Goal: Transaction & Acquisition: Purchase product/service

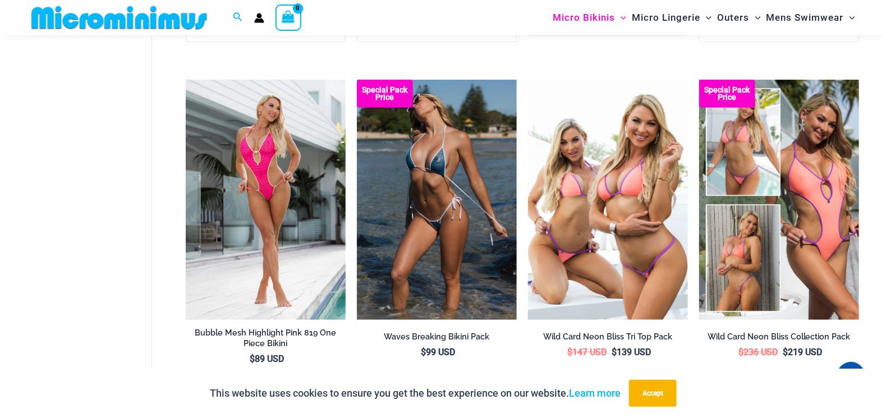
scroll to position [2083, 0]
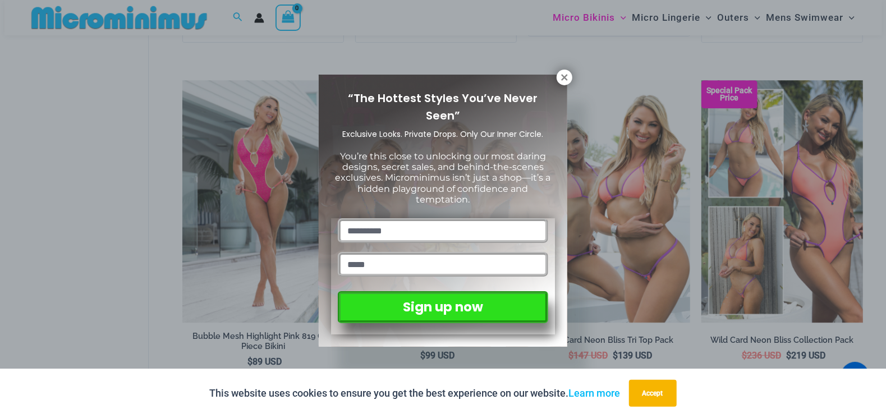
click at [565, 76] on icon at bounding box center [564, 77] width 6 height 6
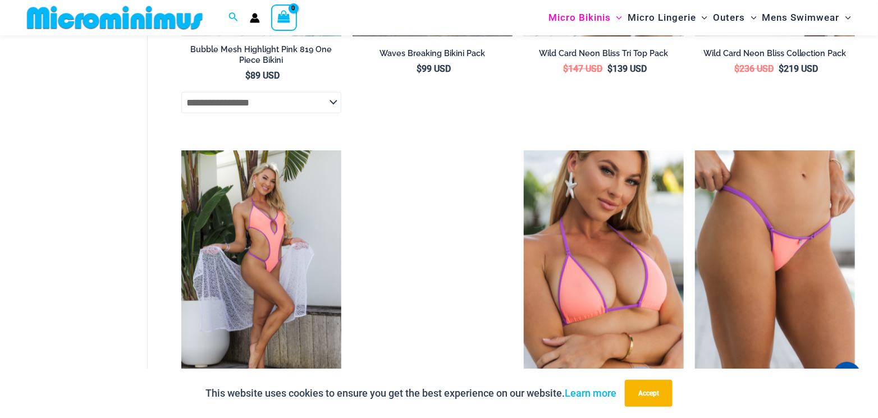
scroll to position [2407, 0]
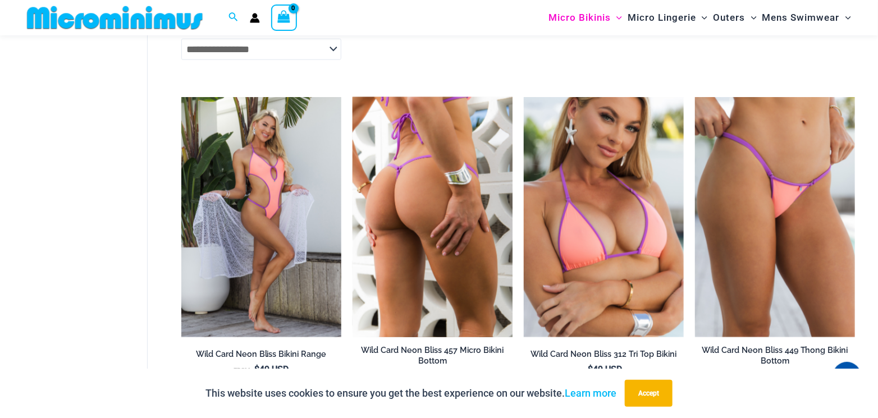
click at [434, 168] on img at bounding box center [432, 217] width 160 height 240
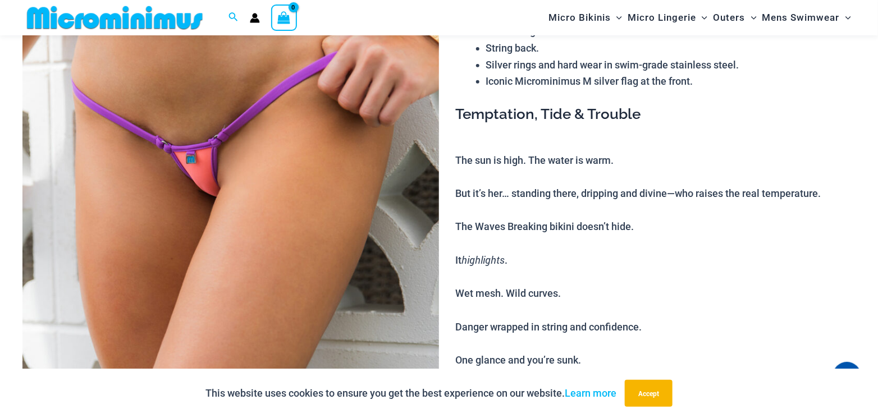
scroll to position [167, 0]
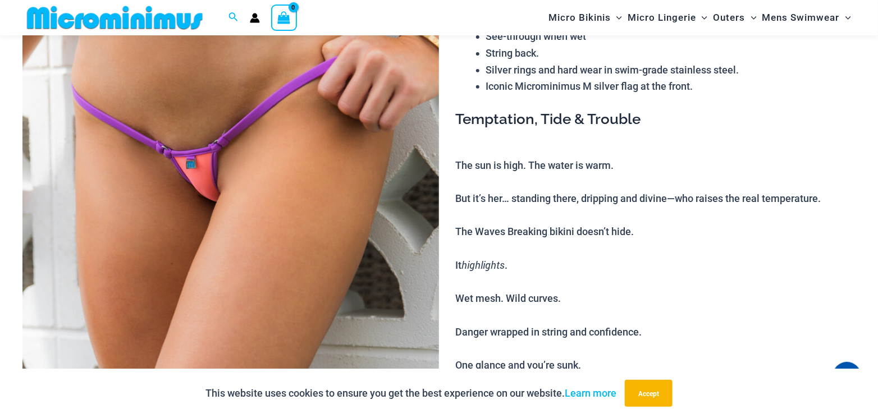
click at [294, 148] on img at bounding box center [230, 247] width 416 height 625
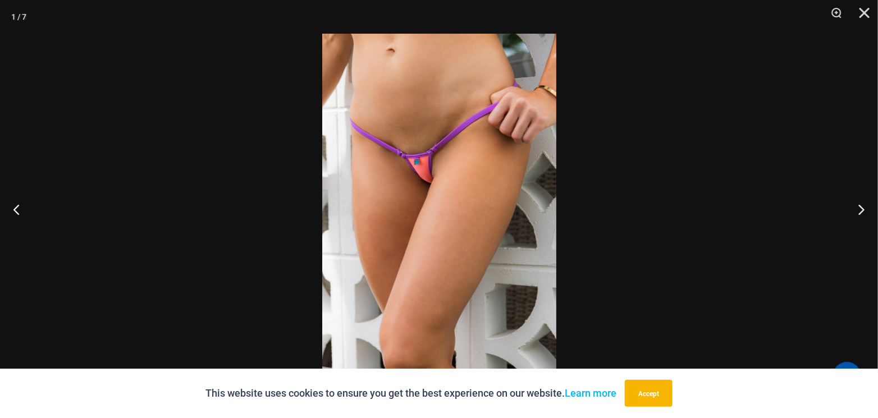
click at [369, 134] on img at bounding box center [439, 209] width 234 height 351
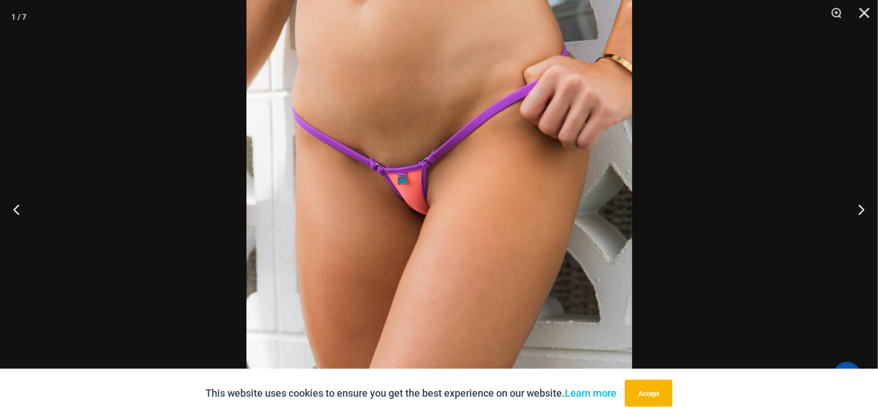
click at [413, 122] on img at bounding box center [439, 258] width 386 height 578
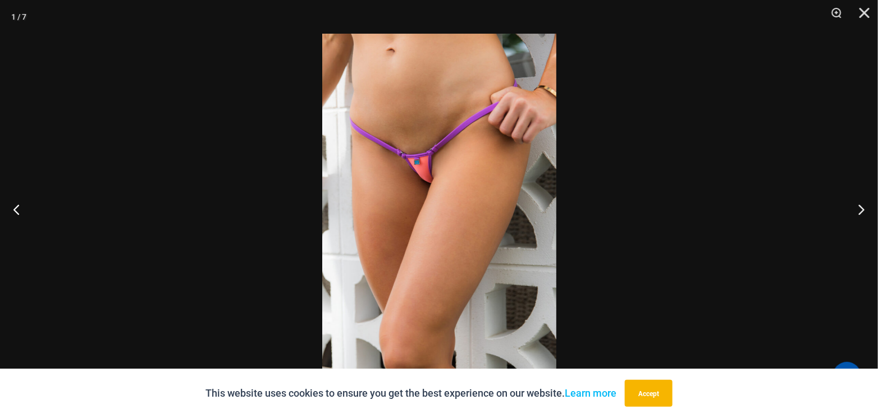
click at [413, 123] on img at bounding box center [439, 209] width 234 height 351
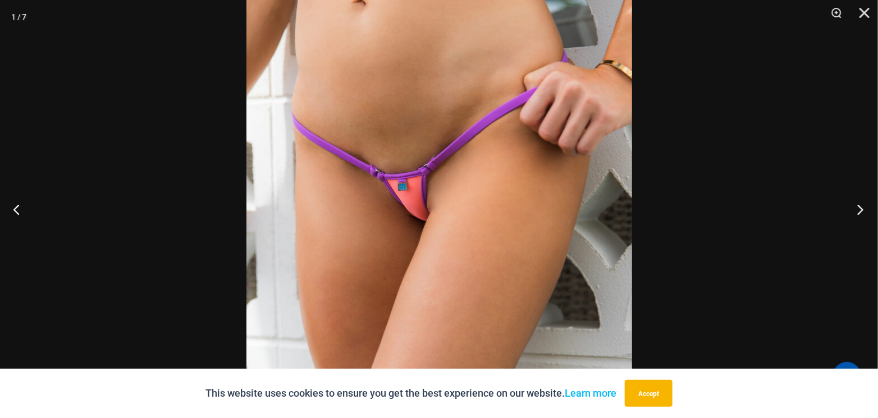
click at [858, 206] on button "Next" at bounding box center [857, 209] width 42 height 56
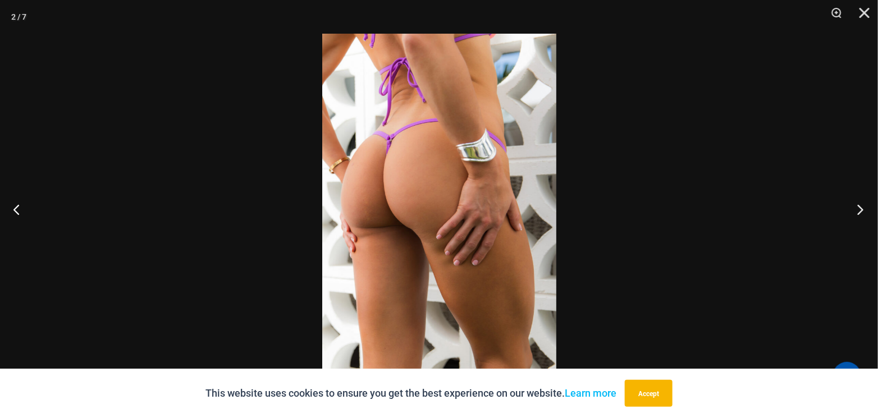
click at [858, 206] on button "Next" at bounding box center [857, 209] width 42 height 56
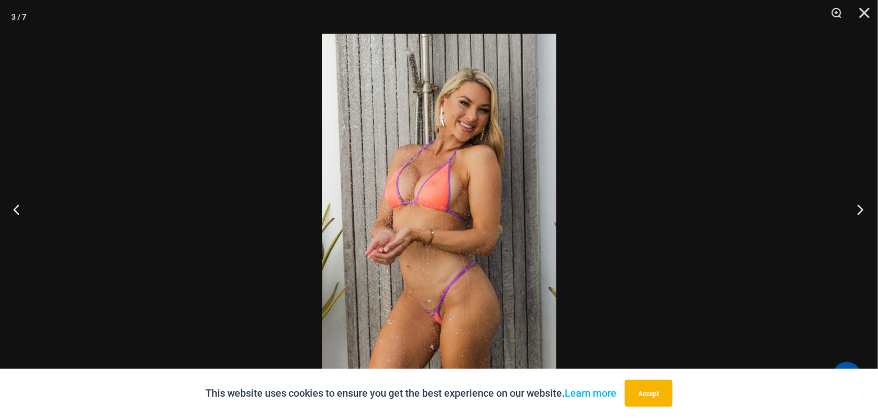
click at [858, 206] on button "Next" at bounding box center [857, 209] width 42 height 56
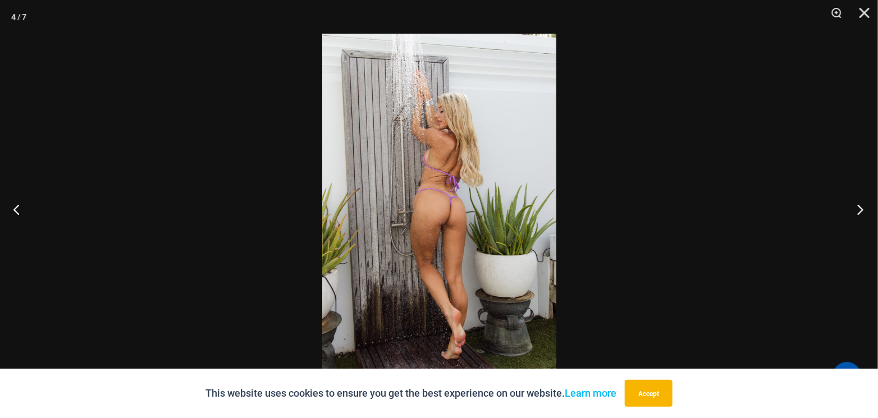
click at [858, 205] on button "Next" at bounding box center [857, 209] width 42 height 56
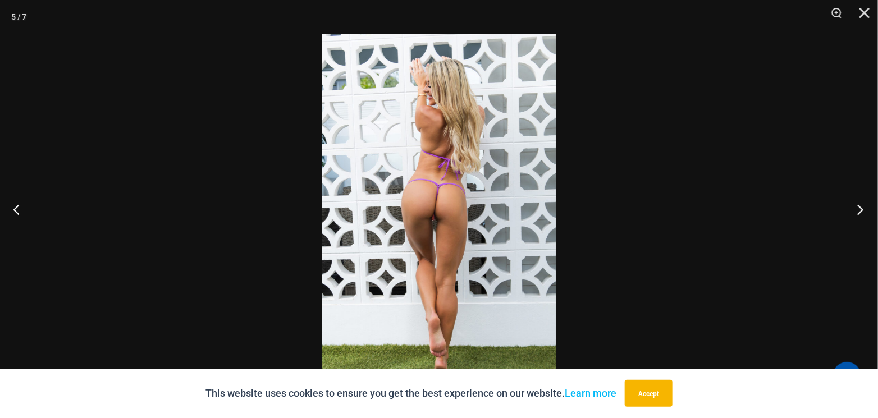
click at [858, 205] on button "Next" at bounding box center [857, 209] width 42 height 56
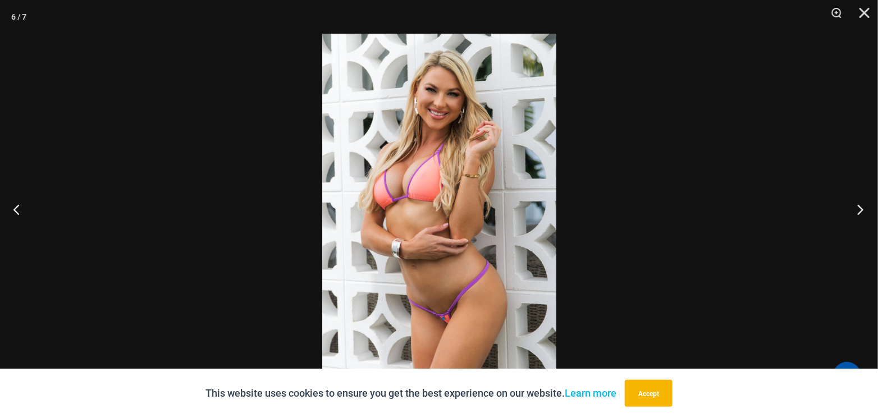
click at [858, 205] on button "Next" at bounding box center [857, 209] width 42 height 56
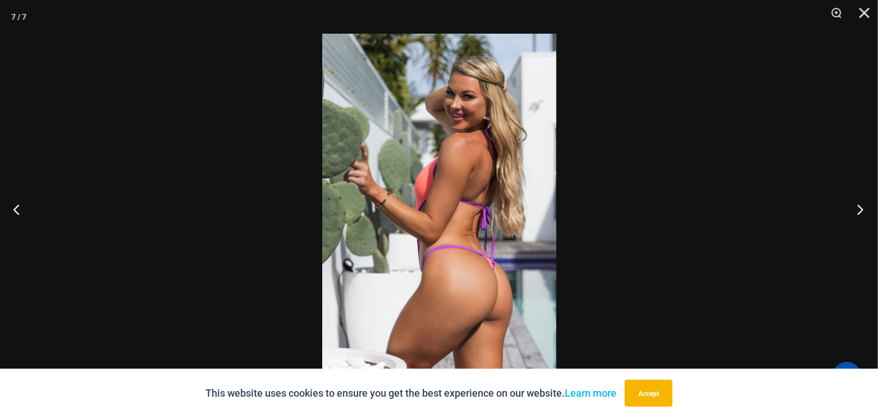
click at [858, 205] on button "Next" at bounding box center [857, 209] width 42 height 56
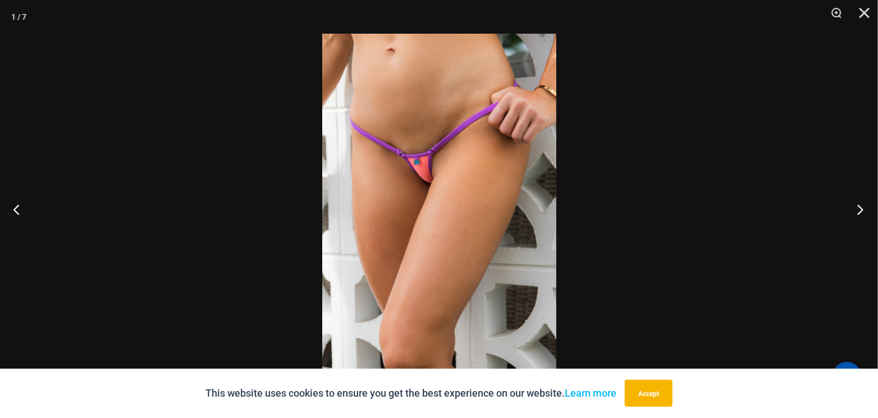
click at [858, 205] on button "Next" at bounding box center [857, 209] width 42 height 56
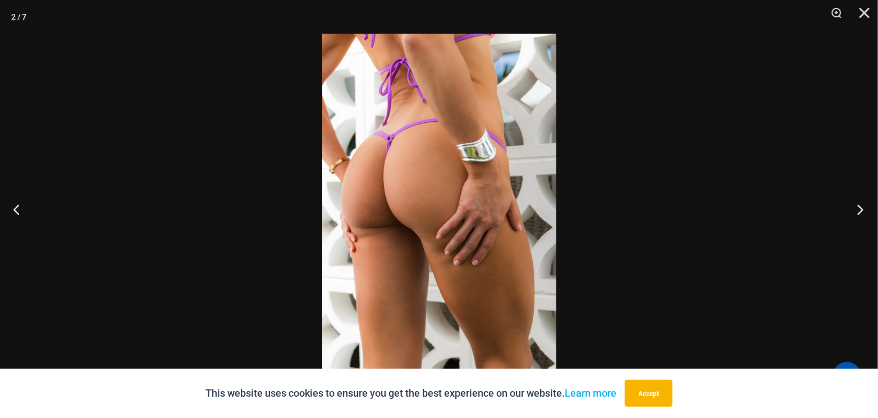
click at [858, 205] on button "Next" at bounding box center [857, 209] width 42 height 56
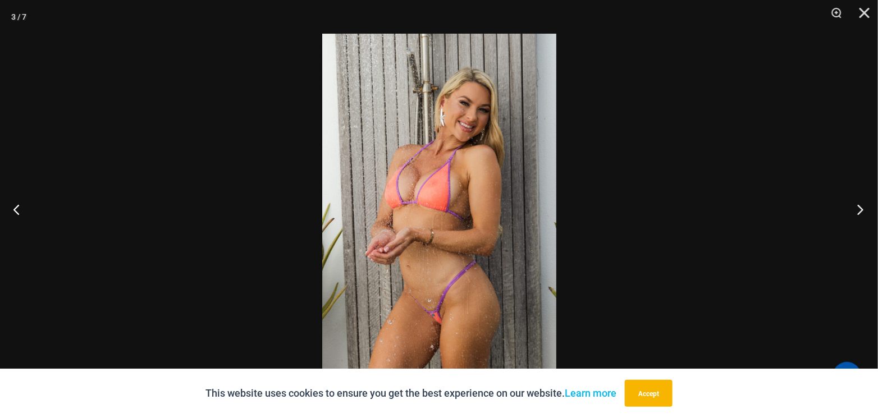
click at [858, 205] on button "Next" at bounding box center [857, 209] width 42 height 56
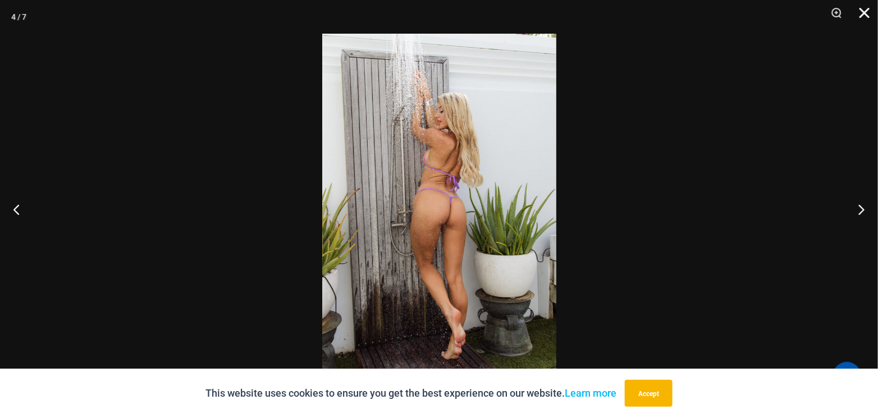
click at [863, 12] on button "Close" at bounding box center [860, 17] width 28 height 34
